Goal: Obtain resource: Download file/media

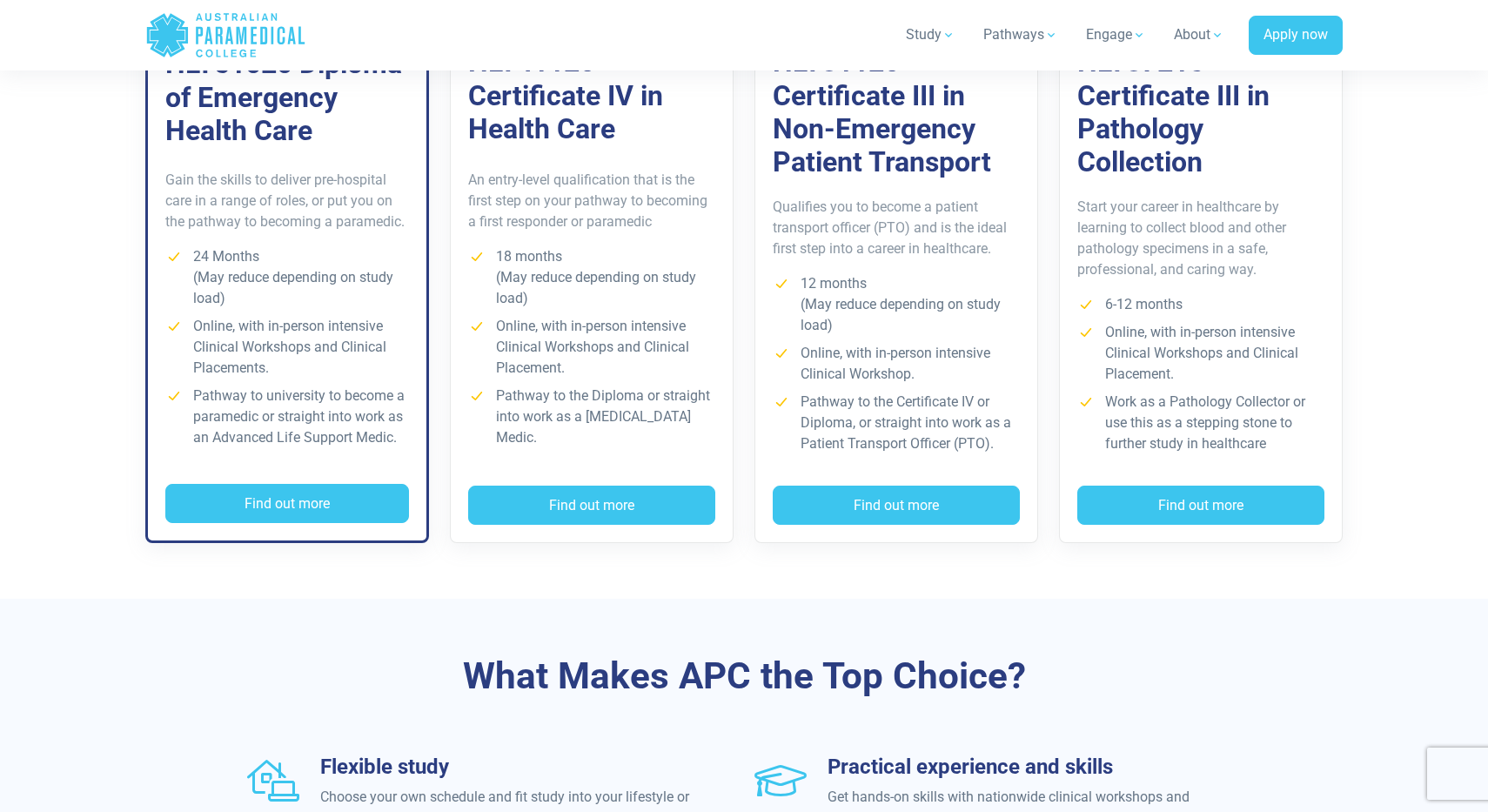
scroll to position [1388, 0]
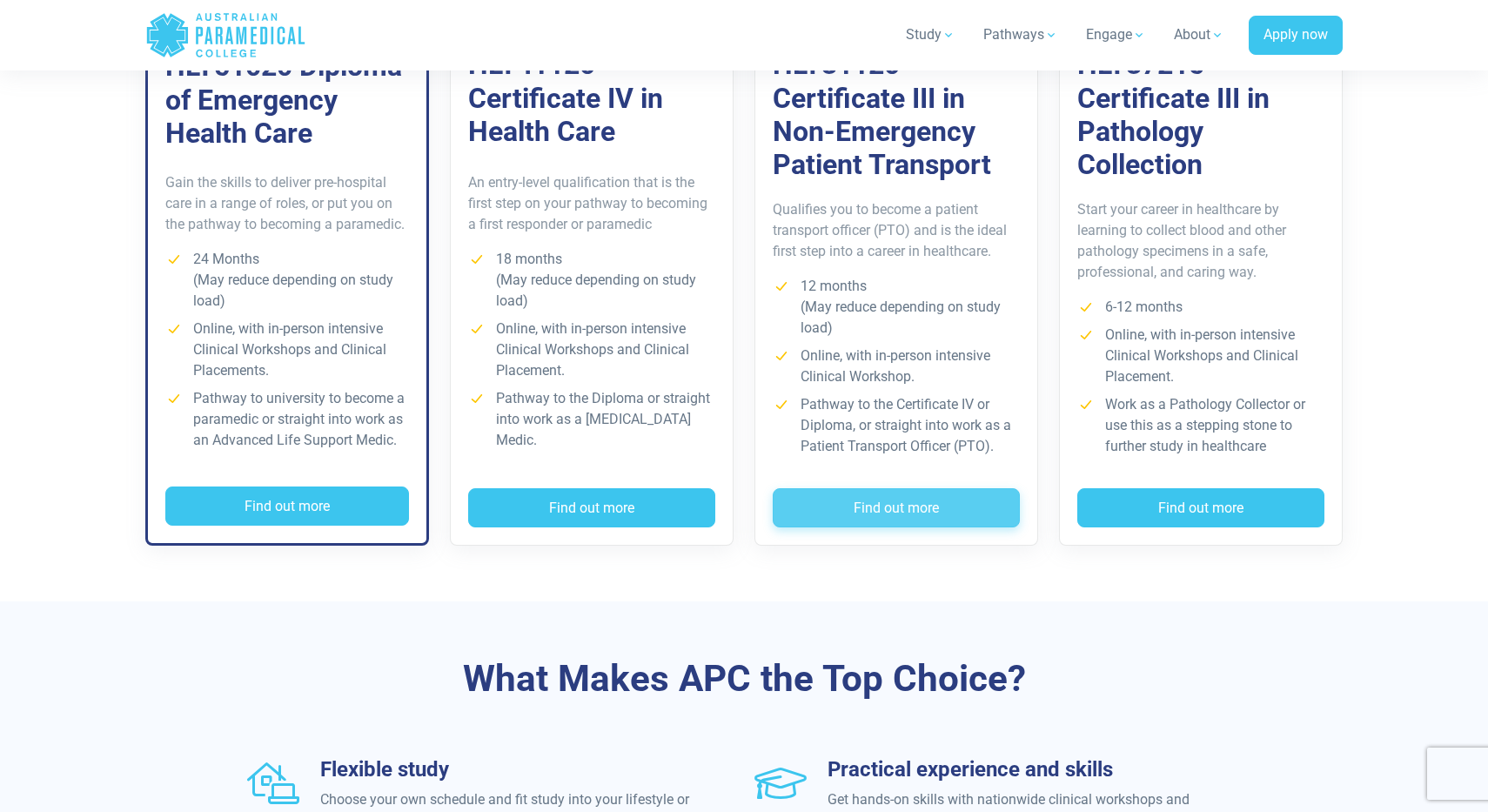
click at [856, 503] on button "Find out more" at bounding box center [896, 508] width 248 height 40
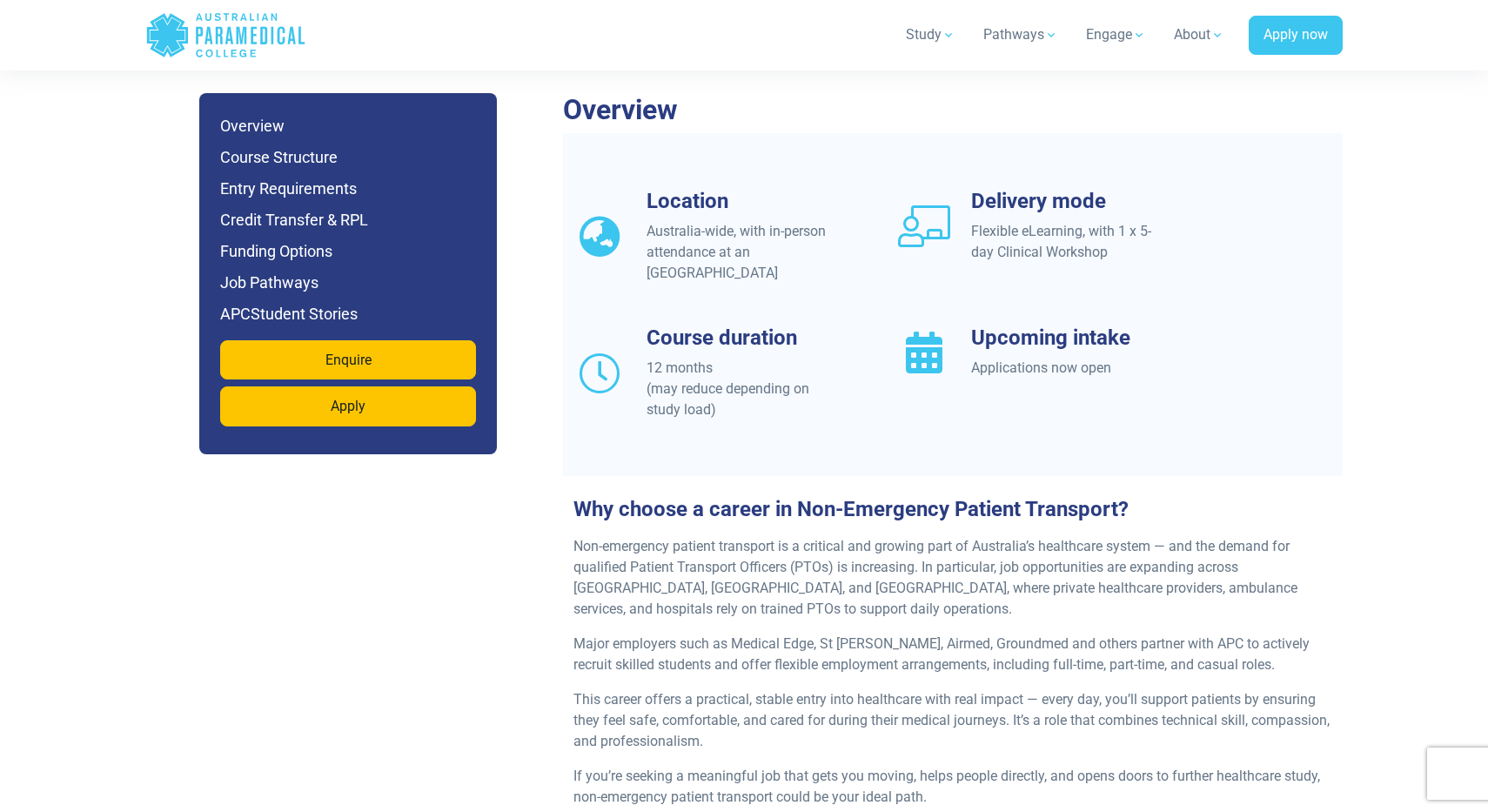
scroll to position [1495, 0]
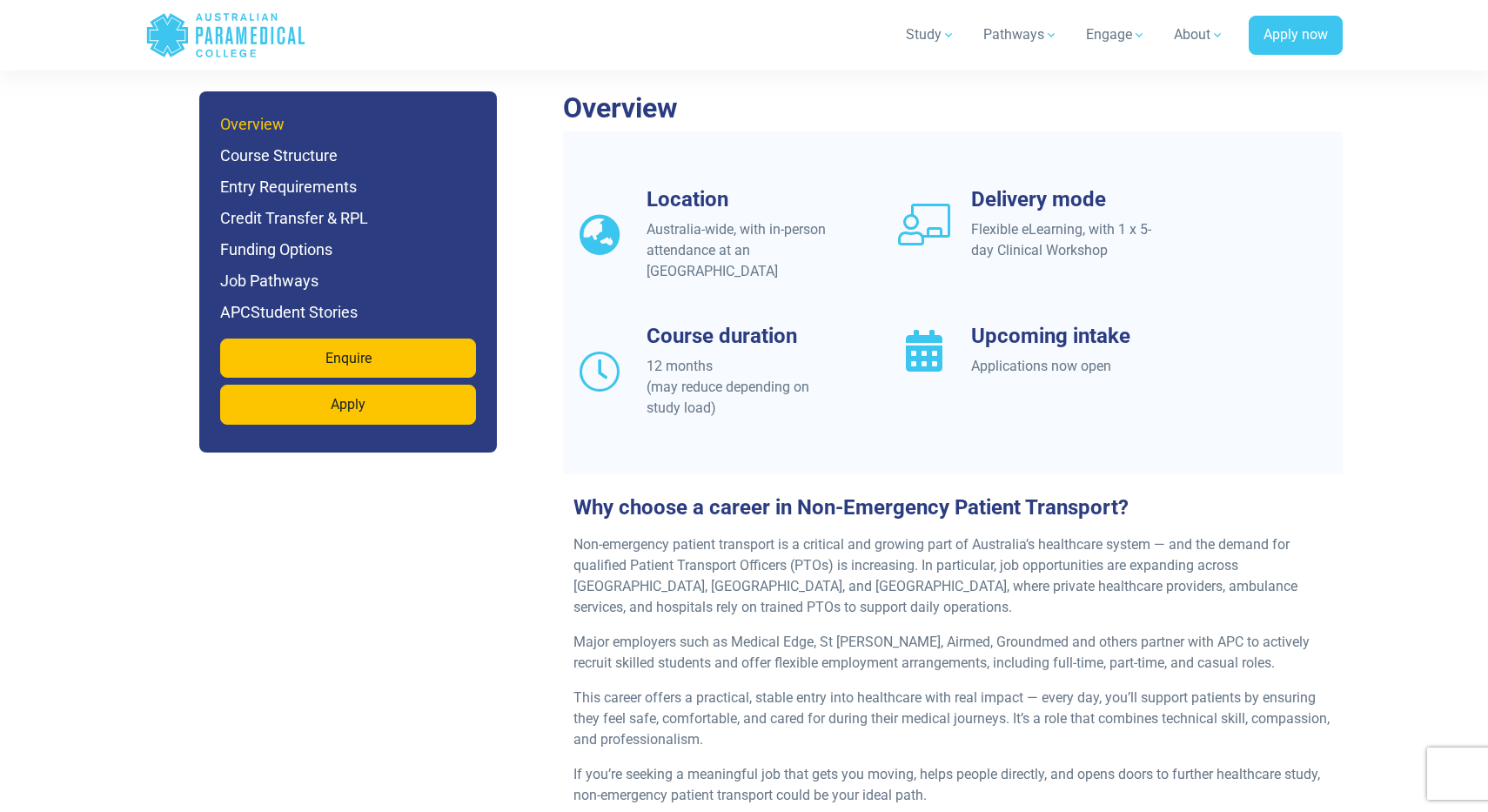
click at [258, 112] on h6 "Overview" at bounding box center [348, 124] width 256 height 24
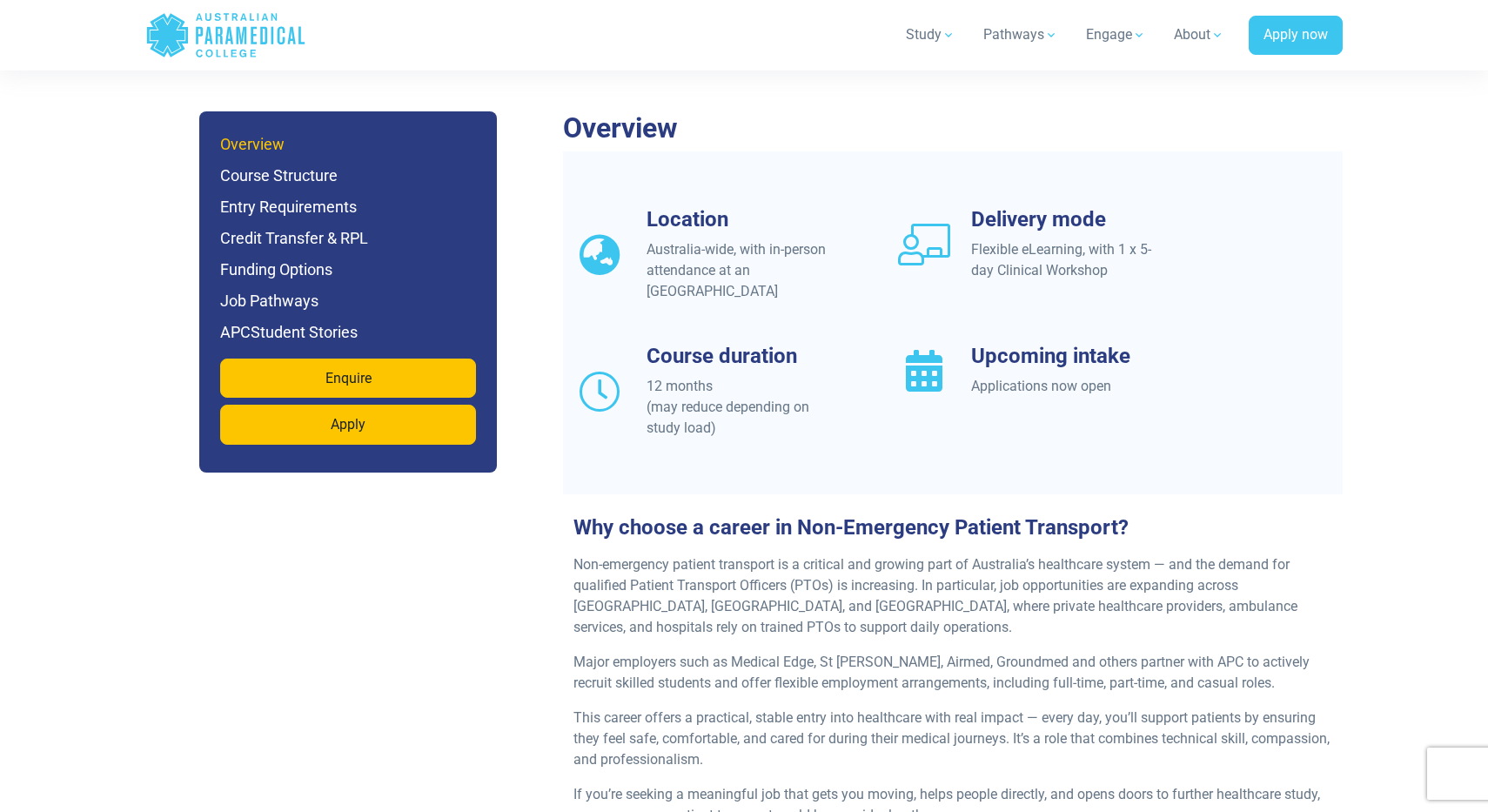
scroll to position [1474, 0]
click at [257, 165] on h6 "Course Structure" at bounding box center [348, 177] width 256 height 24
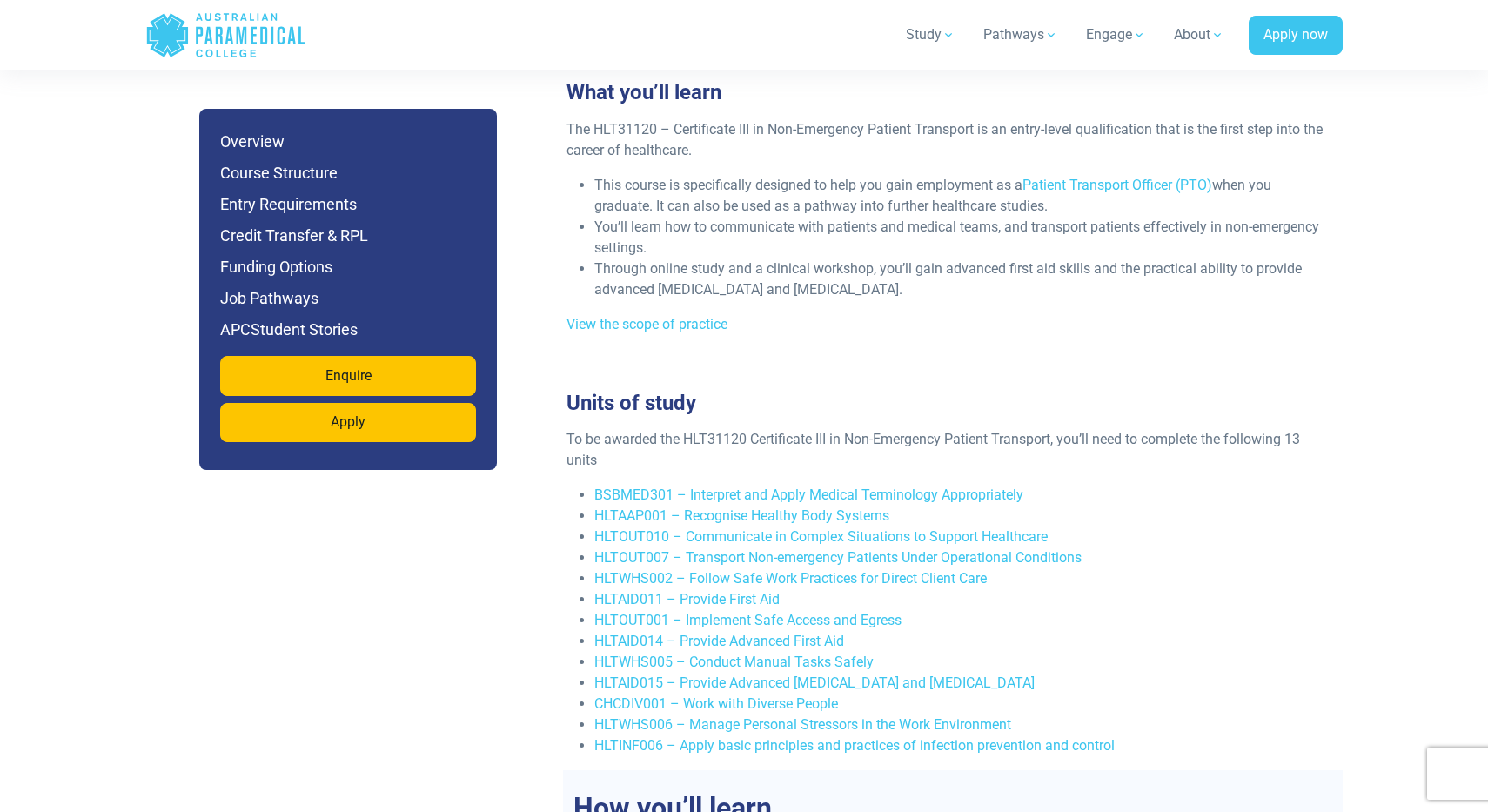
scroll to position [3146, 0]
click at [1017, 483] on link "BSBMED301 – Interpret and Apply Medical Terminology Appropriately" at bounding box center [808, 491] width 429 height 17
click at [722, 503] on link "HLTAAP001 – Recognise Healthy Body Systems" at bounding box center [741, 512] width 295 height 17
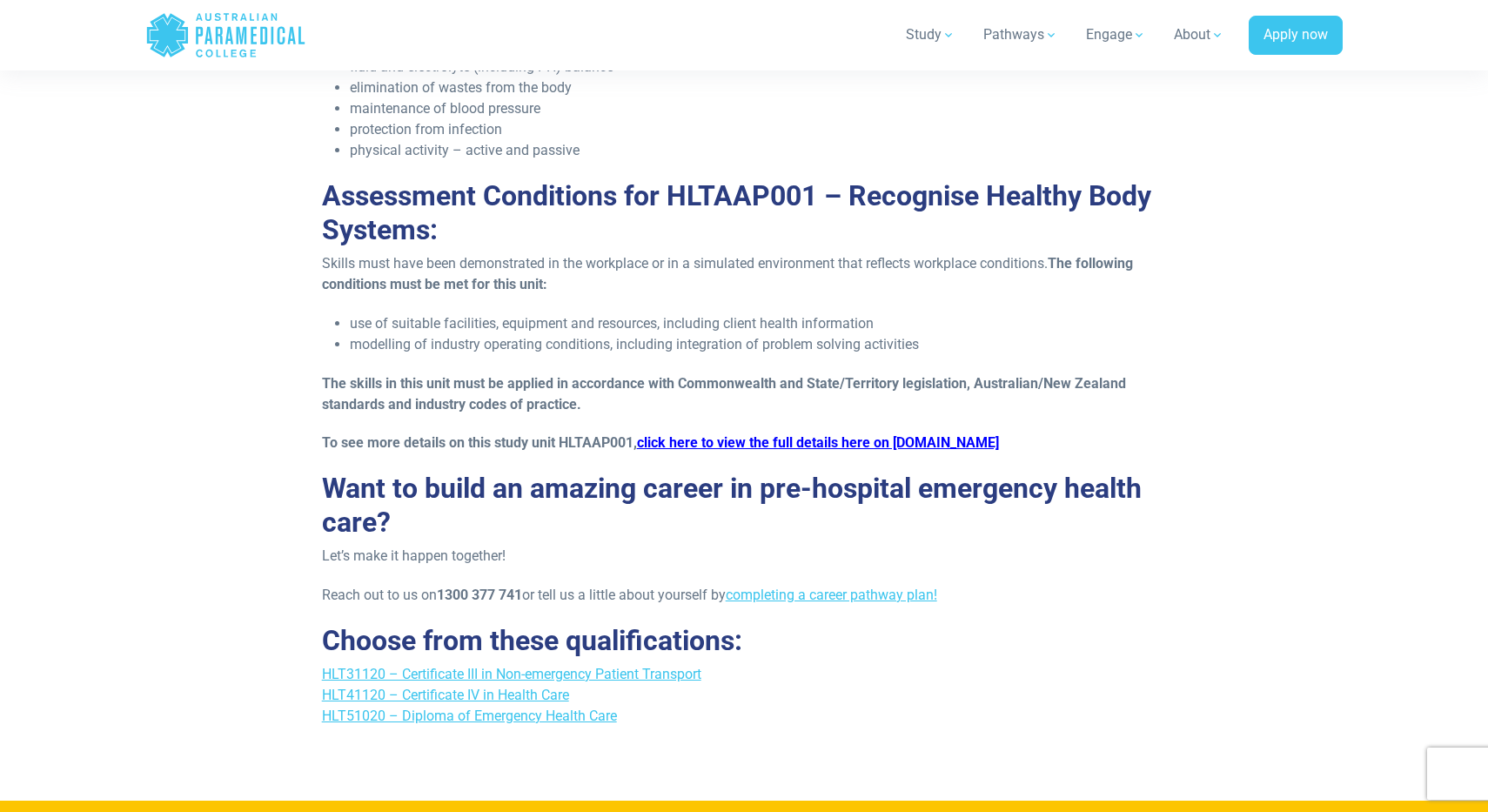
scroll to position [1698, 0]
click at [637, 671] on link "HLT31120 – Certificate III in Non-emergency Patient Transport" at bounding box center [511, 674] width 379 height 17
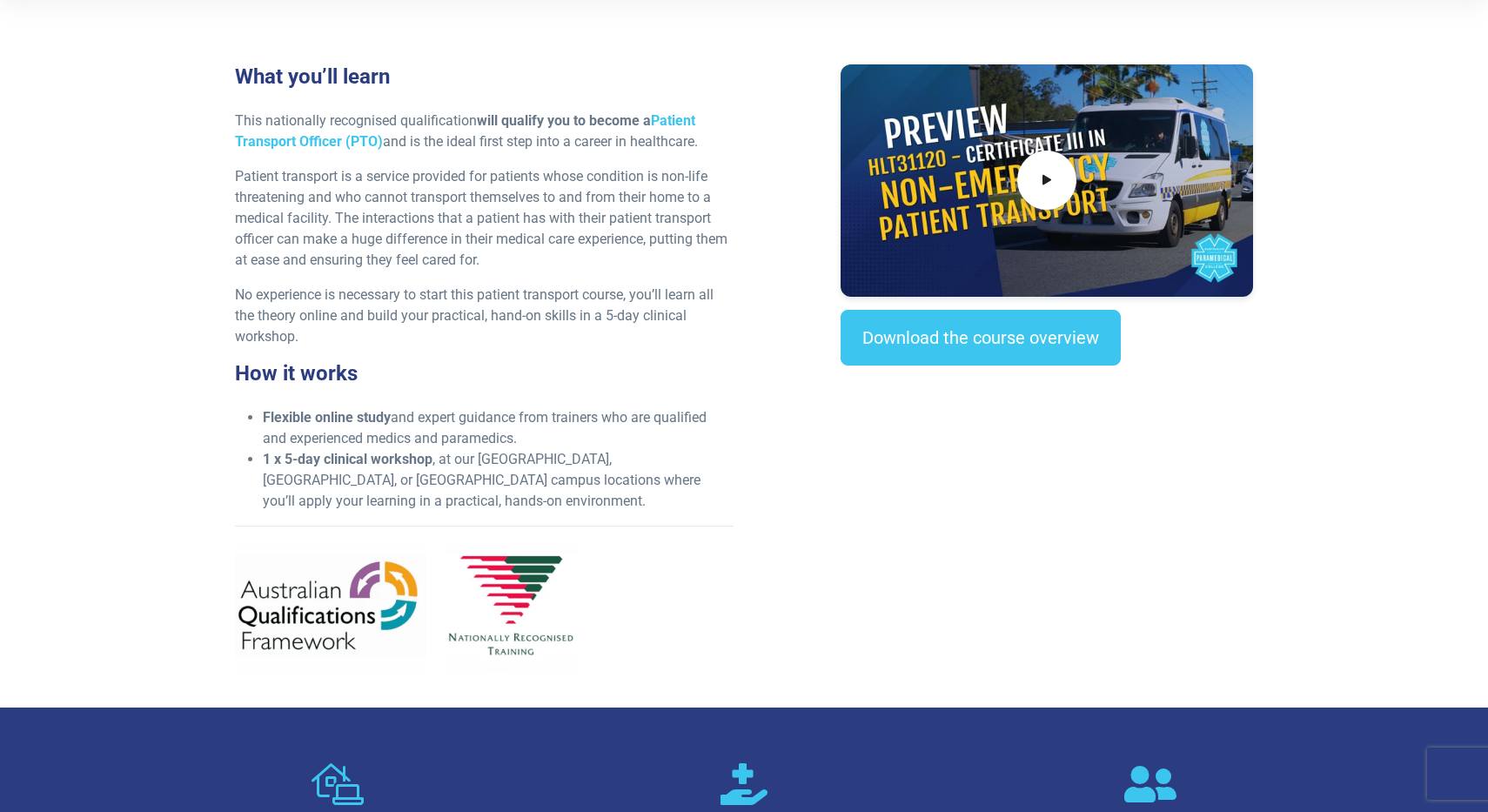
scroll to position [591, 0]
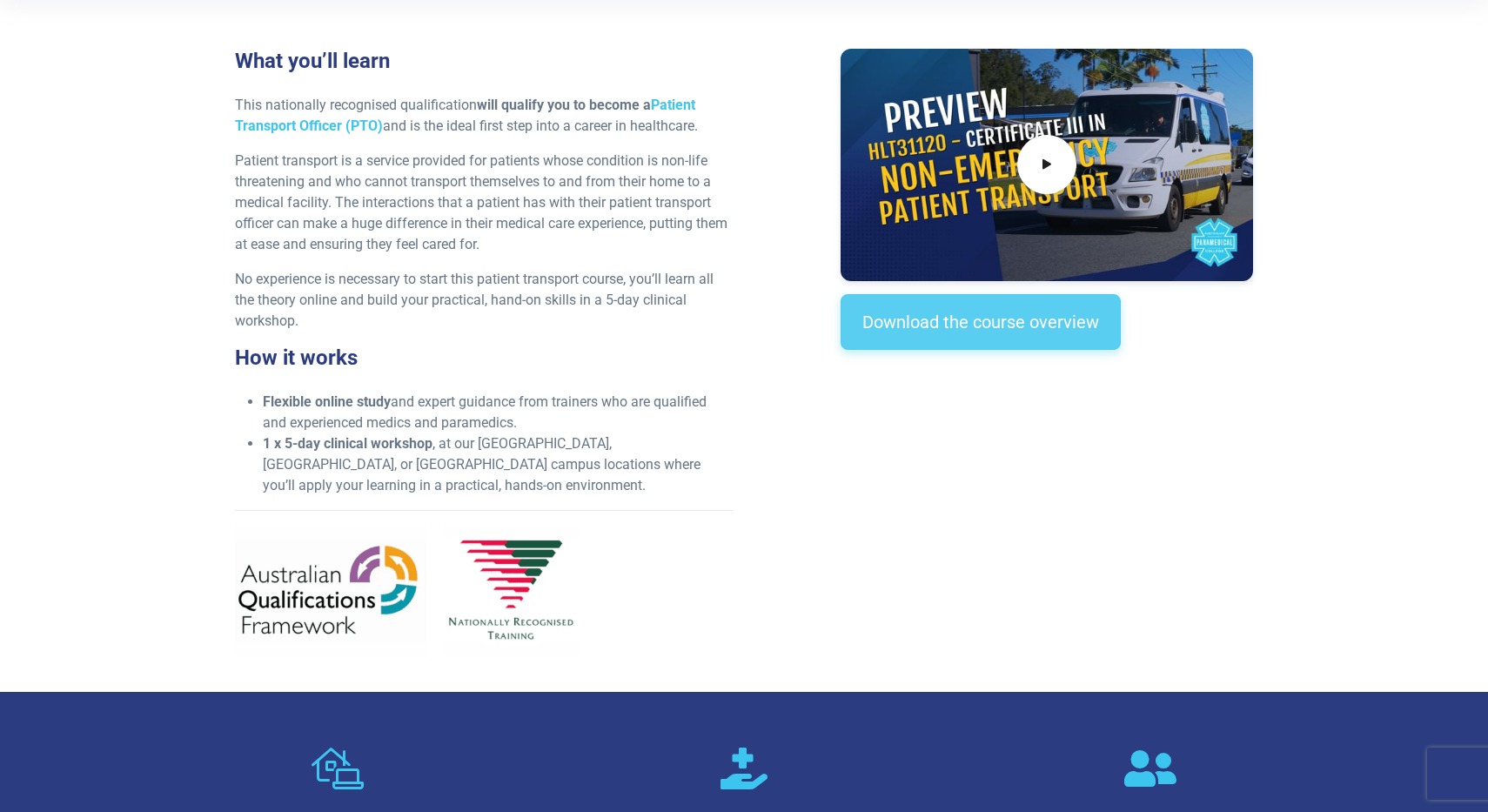
click at [1013, 334] on link "Download the course overview" at bounding box center [981, 321] width 280 height 56
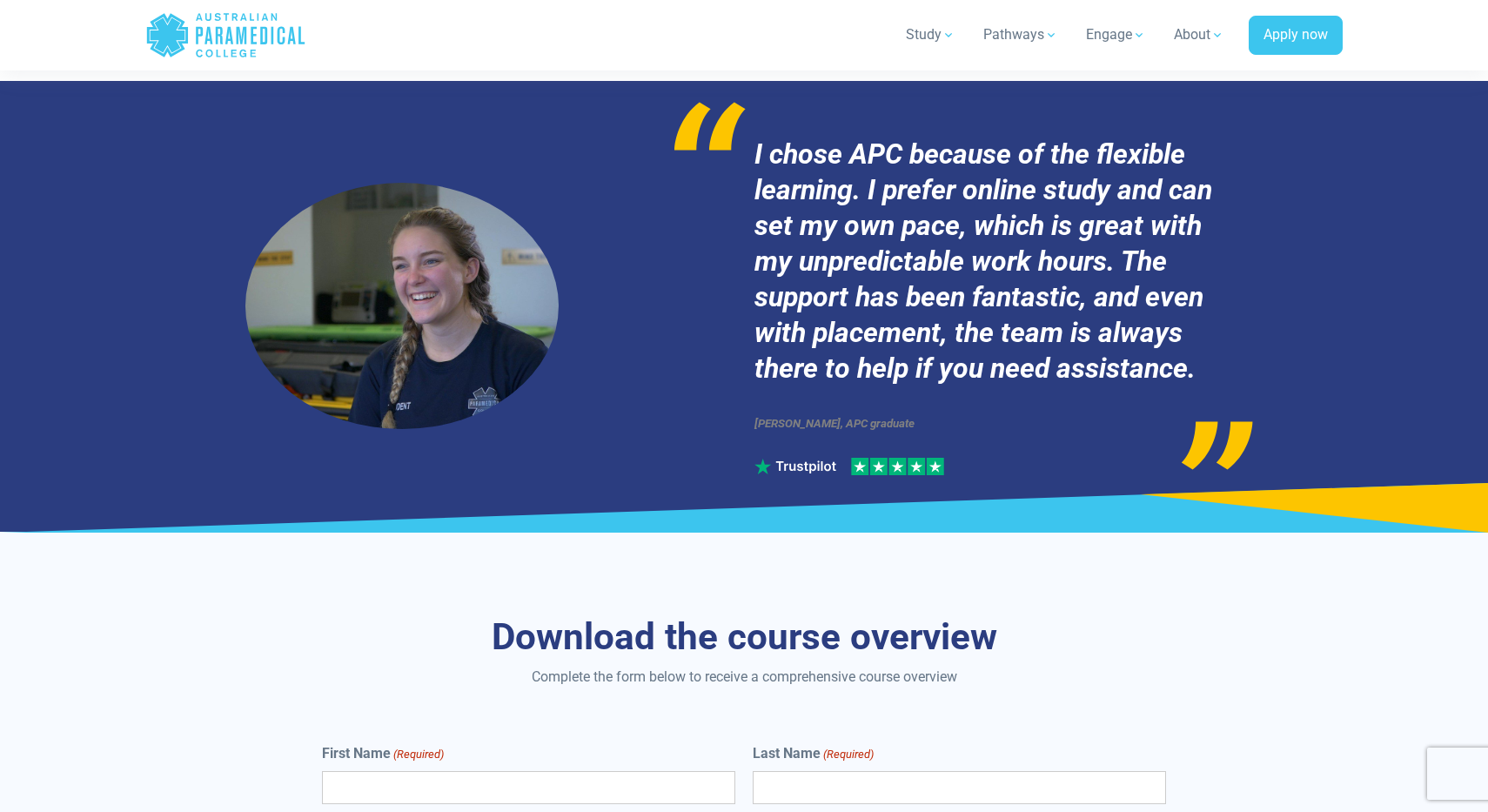
scroll to position [7798, 0]
